Goal: Task Accomplishment & Management: Complete application form

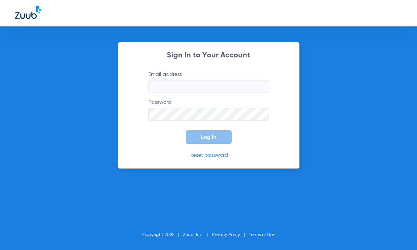
click at [208, 82] on input "Email address" at bounding box center [208, 86] width 121 height 13
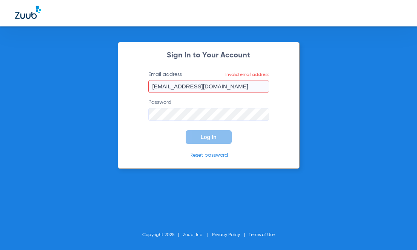
drag, startPoint x: 262, startPoint y: 83, endPoint x: -167, endPoint y: 101, distance: 429.4
click at [0, 101] on html "Sign In to Your Account Email address Invalid email address [EMAIL_ADDRESS][DOM…" at bounding box center [208, 125] width 417 height 250
click at [200, 91] on input "timothysover24" at bounding box center [208, 86] width 121 height 13
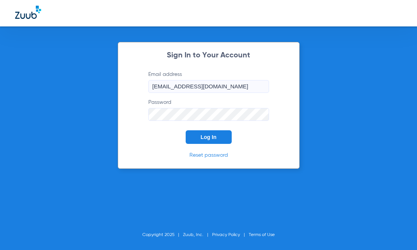
type input "[EMAIL_ADDRESS][DOMAIN_NAME]"
click at [179, 142] on form "Email address [EMAIL_ADDRESS][DOMAIN_NAME] Password Log In" at bounding box center [208, 107] width 143 height 73
click at [196, 142] on button "Log In" at bounding box center [209, 137] width 46 height 14
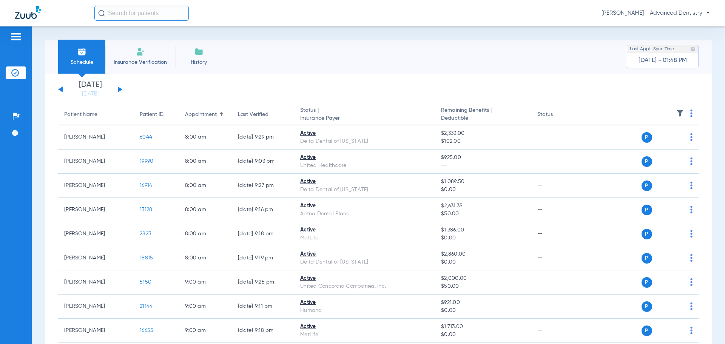
click at [136, 54] on img at bounding box center [140, 51] width 9 height 9
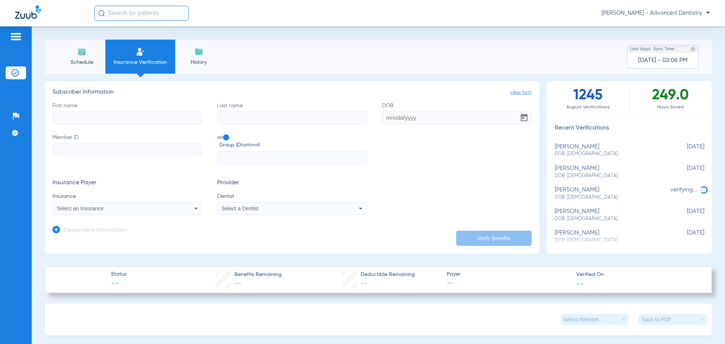
click at [62, 52] on li "Schedule" at bounding box center [81, 57] width 47 height 34
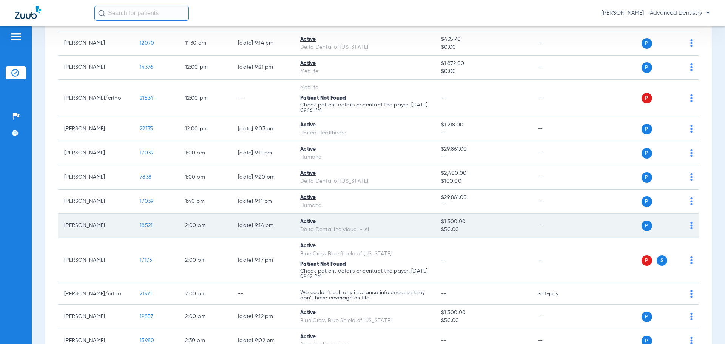
scroll to position [717, 0]
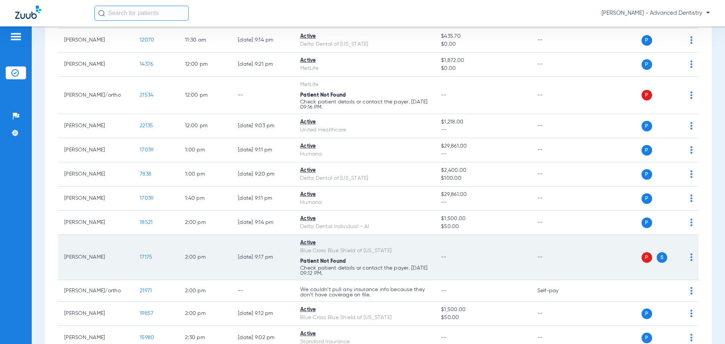
click at [417, 249] on span "P" at bounding box center [646, 257] width 11 height 11
click at [417, 249] on td "--" at bounding box center [483, 257] width 96 height 45
click at [119, 249] on td "[PERSON_NAME]" at bounding box center [95, 257] width 75 height 45
click at [147, 249] on td "17175" at bounding box center [156, 257] width 45 height 45
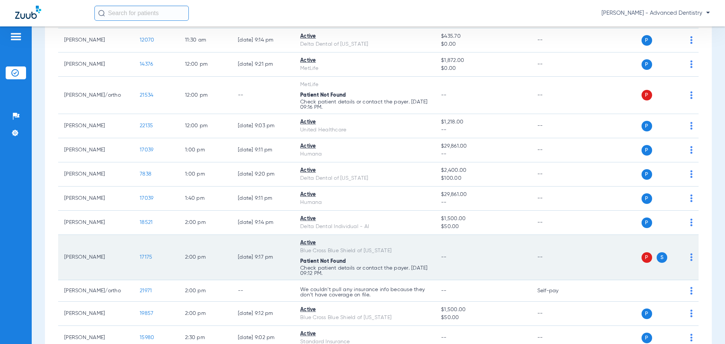
click at [417, 249] on td "P S" at bounding box center [640, 257] width 117 height 45
click at [417, 249] on img at bounding box center [691, 257] width 2 height 8
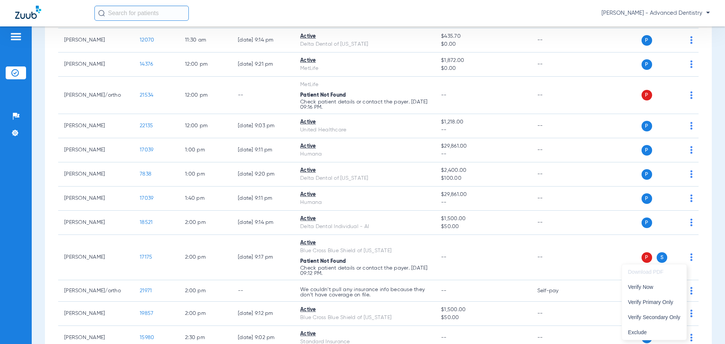
click at [417, 249] on div at bounding box center [362, 172] width 725 height 344
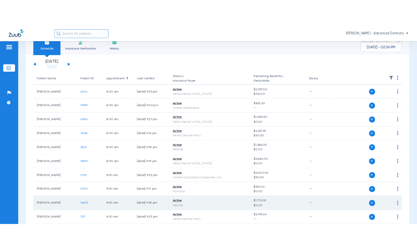
scroll to position [0, 0]
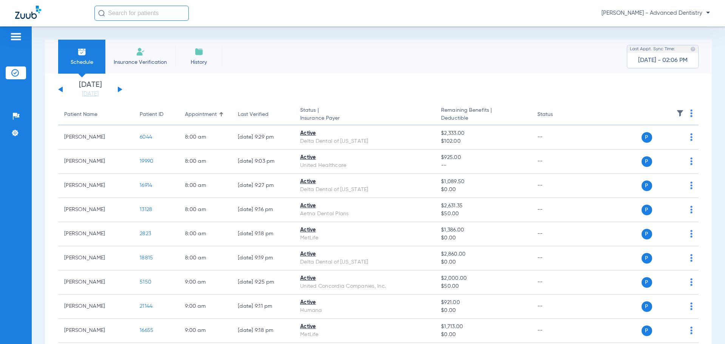
click at [134, 66] on li "Insurance Verification" at bounding box center [140, 57] width 70 height 34
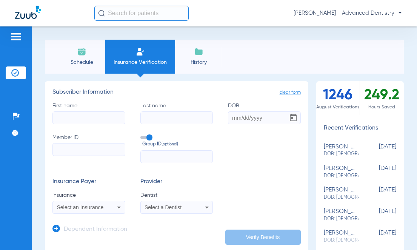
click at [89, 115] on input "First name" at bounding box center [88, 117] width 73 height 13
type input "Tushar"
type input "[PERSON_NAME]"
type input "[DATE]"
click at [82, 152] on input "Member ID" at bounding box center [88, 149] width 73 height 13
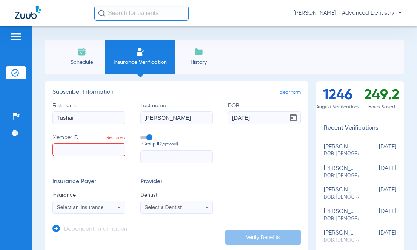
paste input "102127173100"
type input "102127173100"
click at [152, 157] on input "text" at bounding box center [176, 156] width 73 height 13
paste input "000001-exil0232"
type input "000001-exil0232"
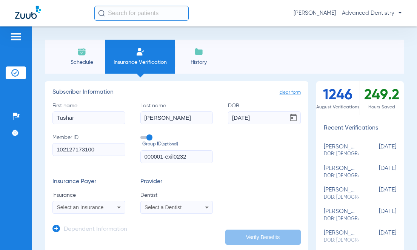
click at [109, 209] on div "Select an Insurance" at bounding box center [89, 207] width 72 height 9
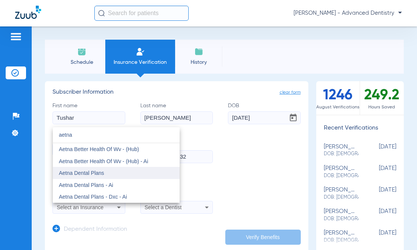
type input "aetna"
click at [123, 175] on mat-option "Aetna Dental Plans" at bounding box center [116, 173] width 127 height 12
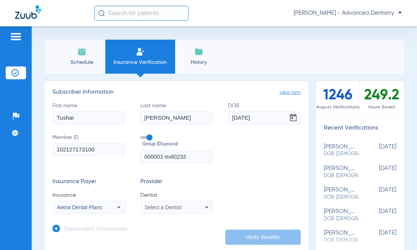
click at [165, 206] on span "Select a Dentist" at bounding box center [163, 207] width 37 height 6
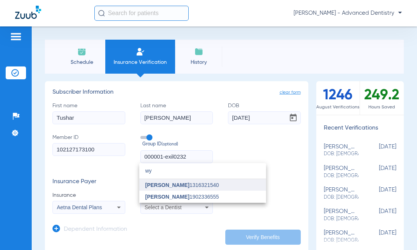
type input "wy"
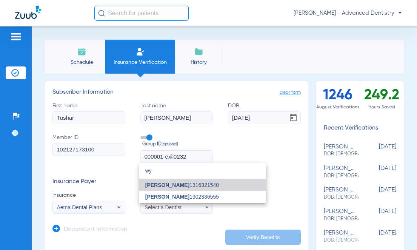
click at [182, 186] on span "[PERSON_NAME] 1316321540" at bounding box center [182, 184] width 74 height 5
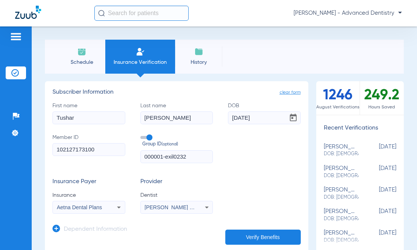
click at [271, 233] on button "Verify Benefits" at bounding box center [262, 236] width 75 height 15
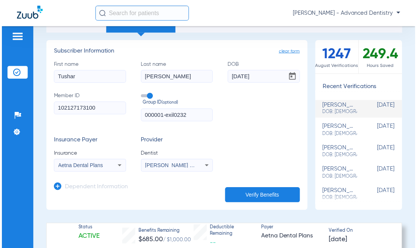
scroll to position [38, 0]
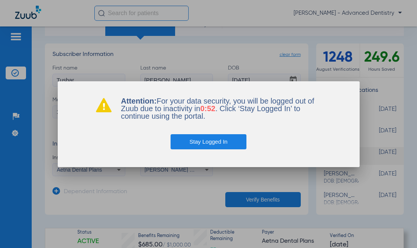
click at [198, 143] on button "Stay Logged In" at bounding box center [209, 141] width 76 height 15
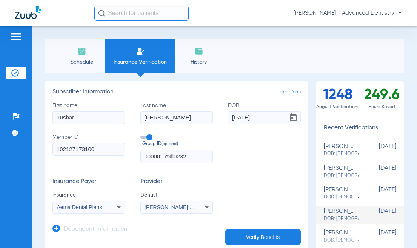
scroll to position [0, 0]
click at [198, 47] on img at bounding box center [198, 51] width 9 height 9
